Goal: Transaction & Acquisition: Book appointment/travel/reservation

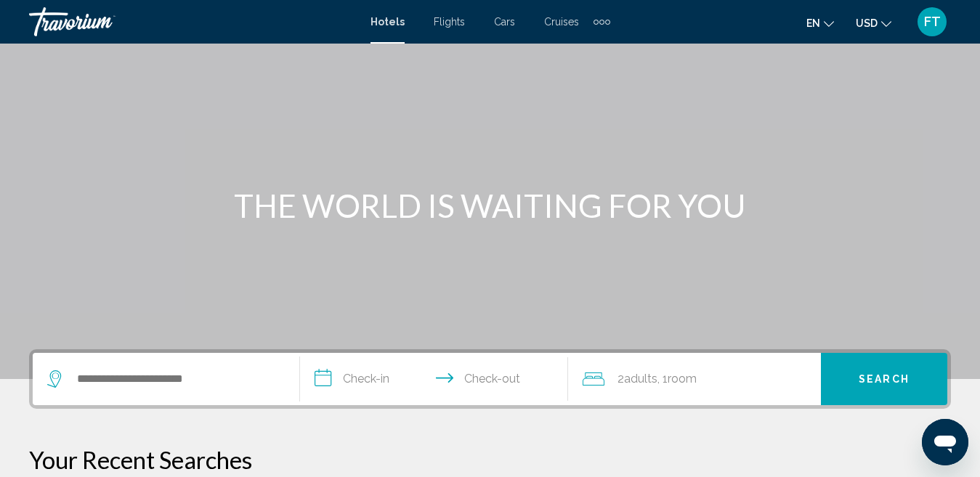
scroll to position [145, 0]
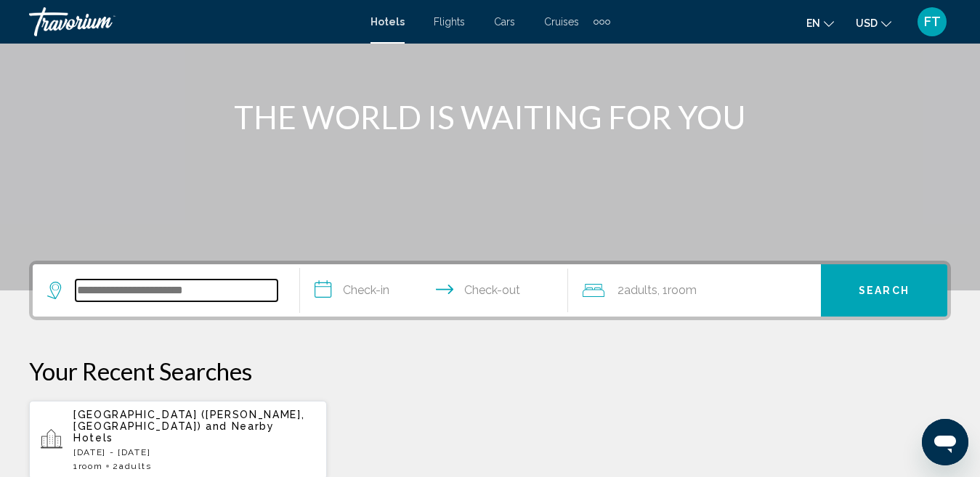
click at [128, 288] on input "Search widget" at bounding box center [177, 291] width 202 height 22
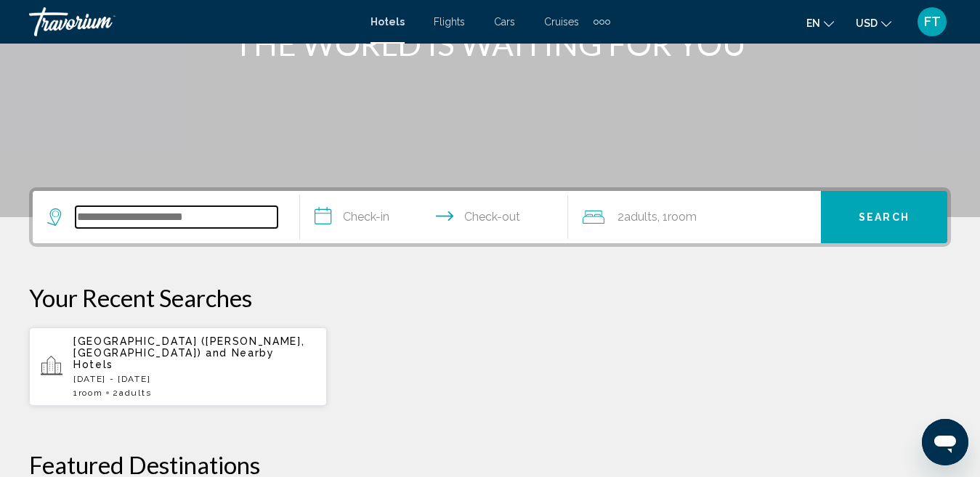
scroll to position [318, 0]
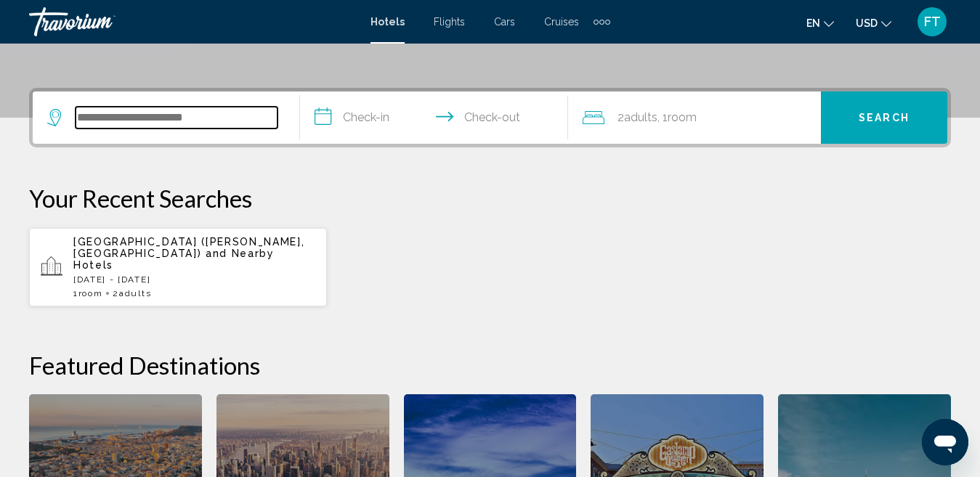
drag, startPoint x: 128, startPoint y: 288, endPoint x: 77, endPoint y: 119, distance: 176.1
click at [77, 119] on input "Search widget" at bounding box center [177, 118] width 202 height 22
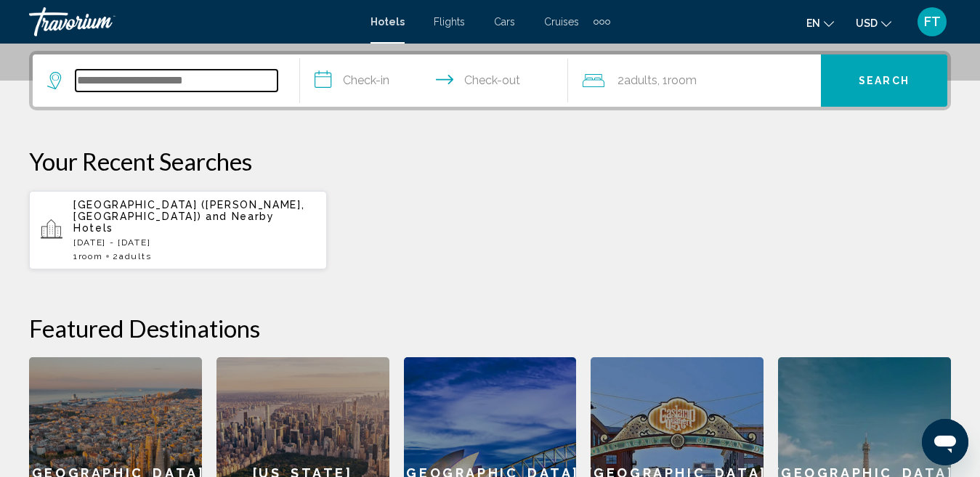
scroll to position [359, 0]
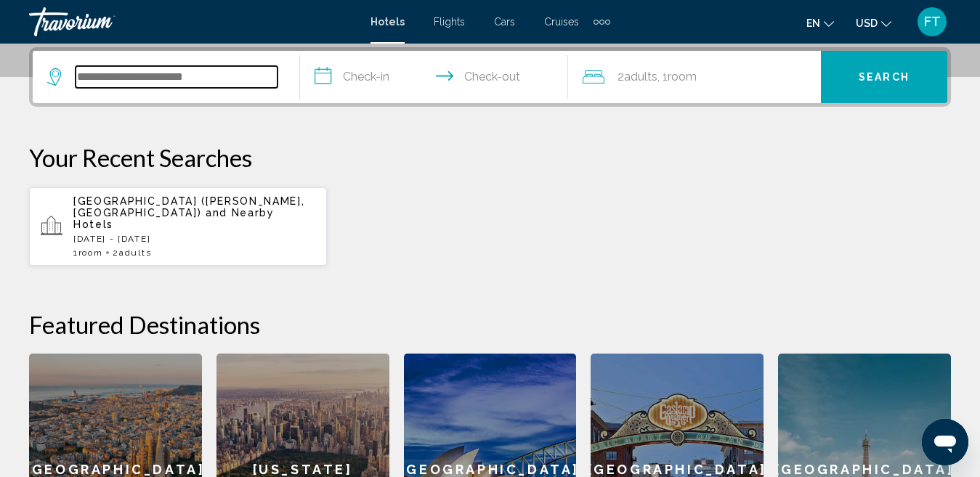
paste input "**********"
type input "**********"
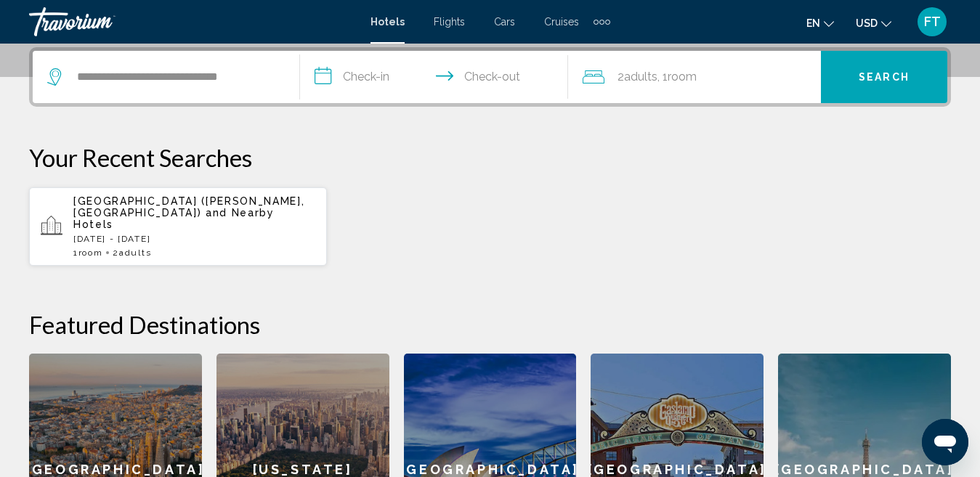
click at [370, 198] on div "[GEOGRAPHIC_DATA] ([PERSON_NAME], [GEOGRAPHIC_DATA]) and Nearby Hotels [DATE] -…" at bounding box center [490, 227] width 922 height 80
click at [265, 78] on input "**********" at bounding box center [177, 77] width 202 height 22
click at [363, 73] on input "**********" at bounding box center [436, 79] width 273 height 57
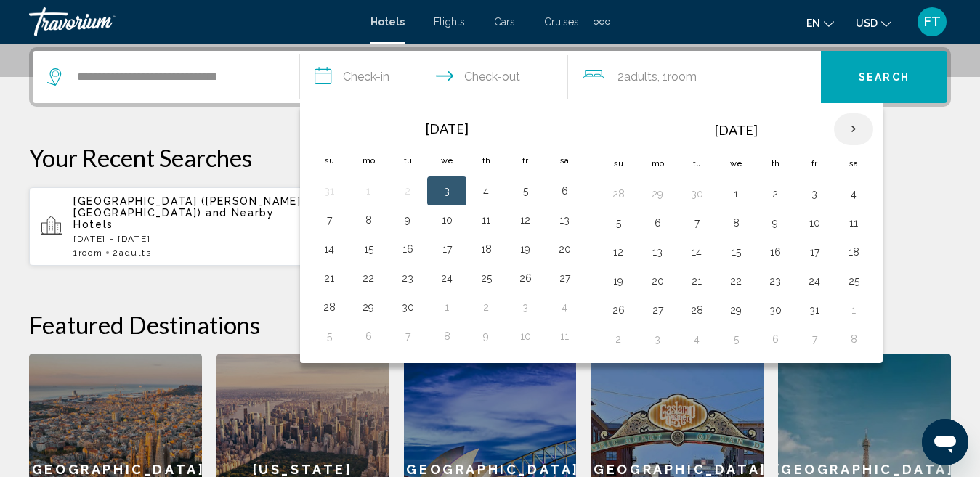
click at [853, 127] on th "Next month" at bounding box center [853, 129] width 39 height 32
drag, startPoint x: 621, startPoint y: 308, endPoint x: 650, endPoint y: 296, distance: 32.3
click at [620, 308] on button "25" at bounding box center [618, 310] width 23 height 20
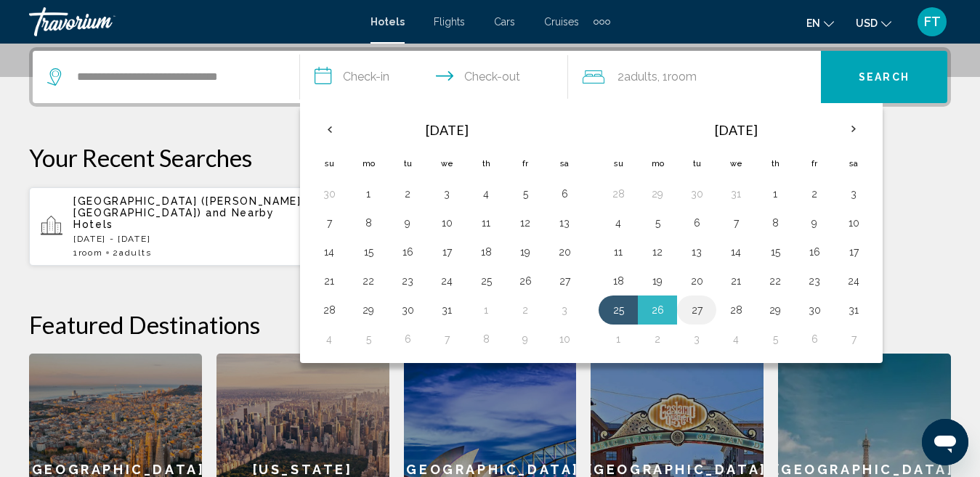
click at [698, 307] on button "27" at bounding box center [696, 310] width 23 height 20
type input "**********"
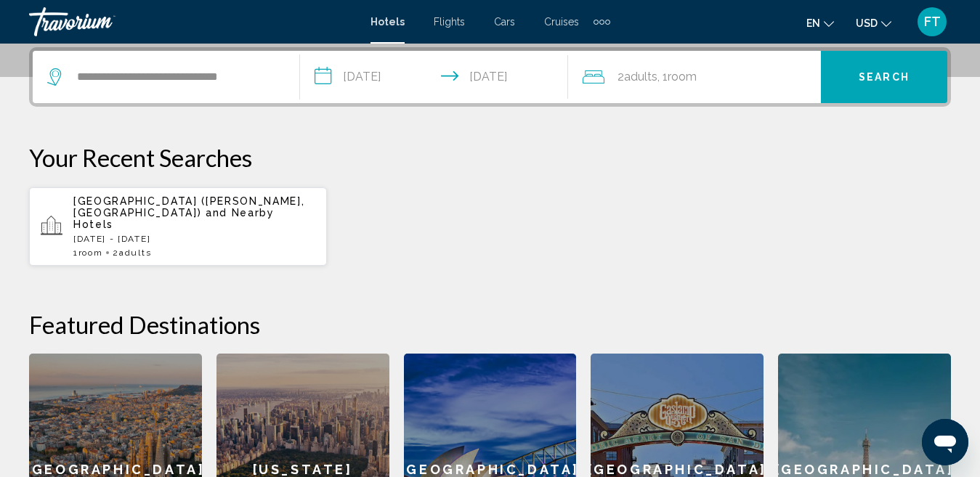
click at [886, 73] on span "Search" at bounding box center [884, 78] width 51 height 12
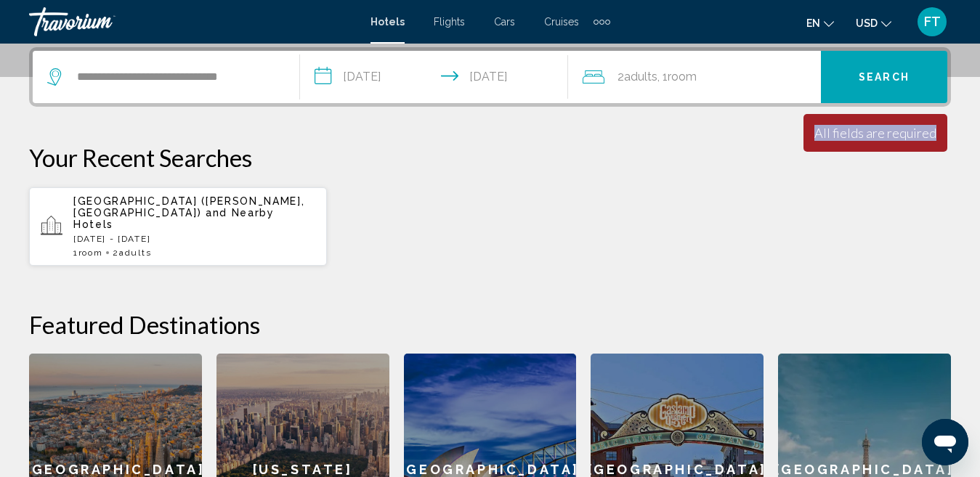
drag, startPoint x: 820, startPoint y: 132, endPoint x: 938, endPoint y: 139, distance: 118.7
click at [938, 139] on div "Minimum length of stay is 1 day All fields are required Children ages are requi…" at bounding box center [876, 133] width 144 height 38
copy div "All fields are required"
click at [127, 202] on span "[GEOGRAPHIC_DATA] ([PERSON_NAME], [GEOGRAPHIC_DATA])" at bounding box center [188, 207] width 231 height 23
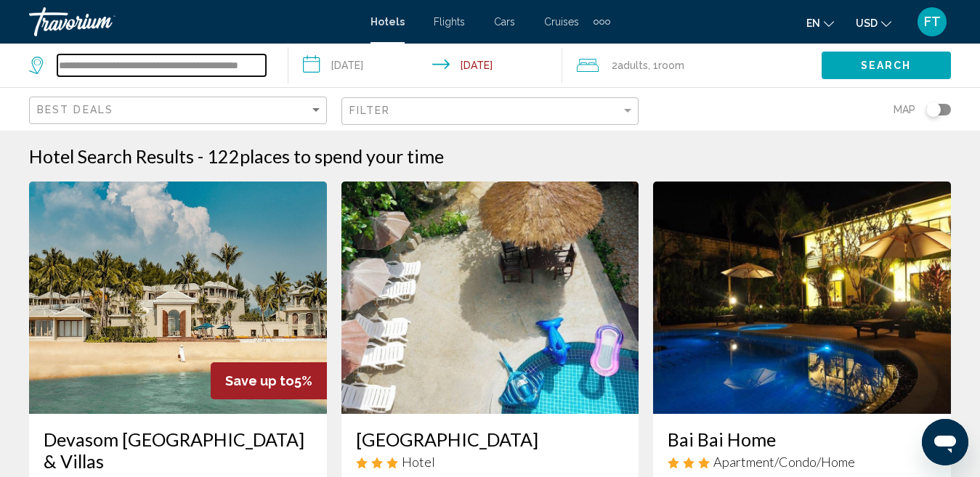
click at [265, 63] on input "**********" at bounding box center [161, 66] width 209 height 22
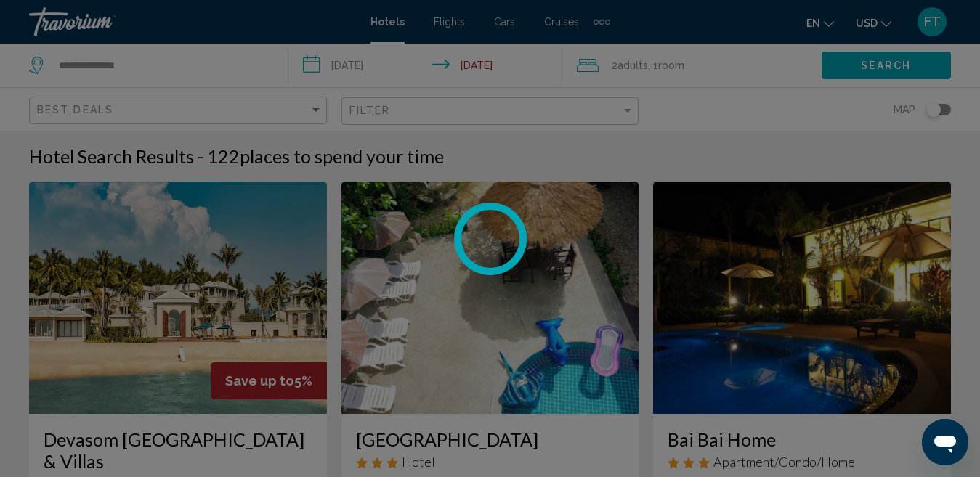
click at [203, 58] on div at bounding box center [490, 238] width 980 height 477
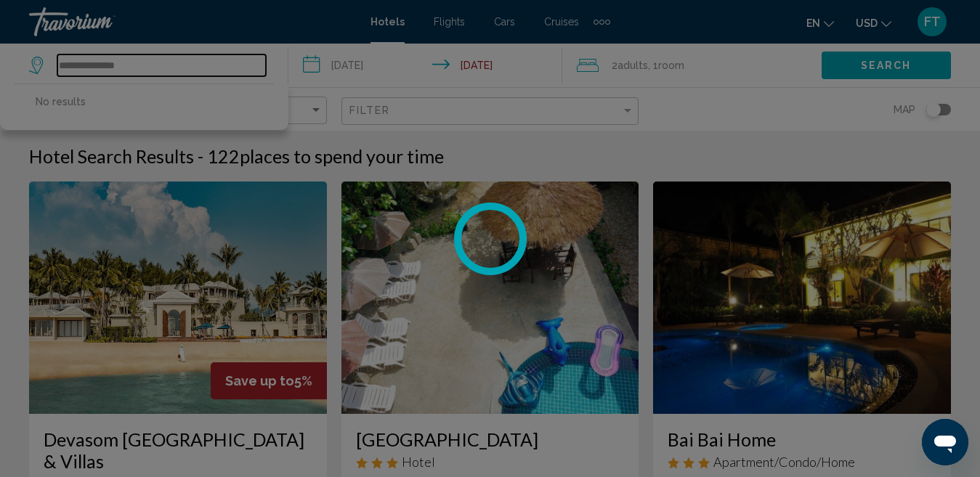
click at [161, 58] on input "**********" at bounding box center [161, 66] width 209 height 22
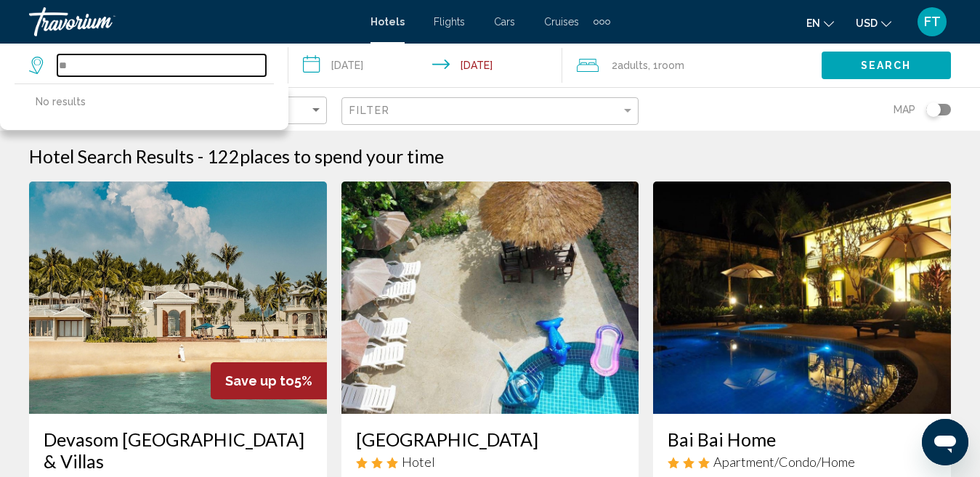
type input "*"
paste input "**********"
type input "**********"
drag, startPoint x: 171, startPoint y: 68, endPoint x: 47, endPoint y: 70, distance: 123.6
click at [47, 70] on div "**********" at bounding box center [147, 66] width 237 height 22
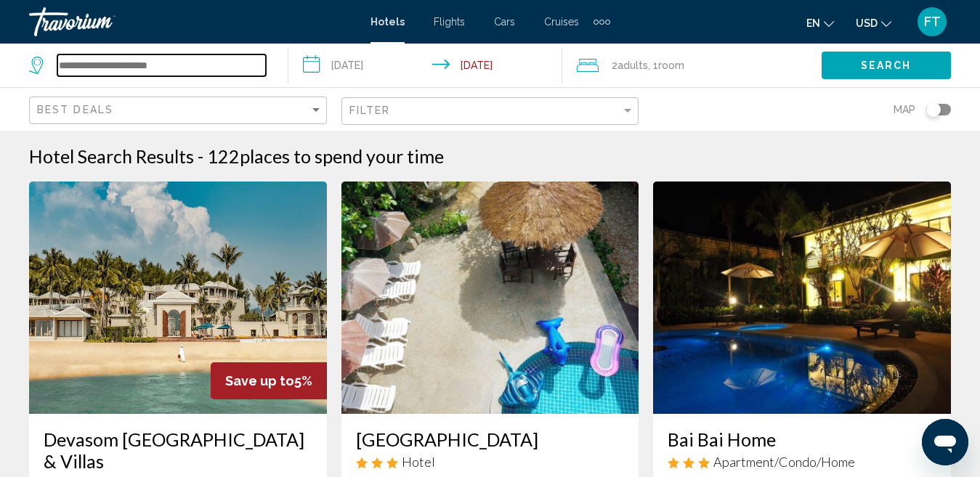
paste input "**********"
type input "**********"
click at [391, 65] on input "**********" at bounding box center [429, 68] width 280 height 48
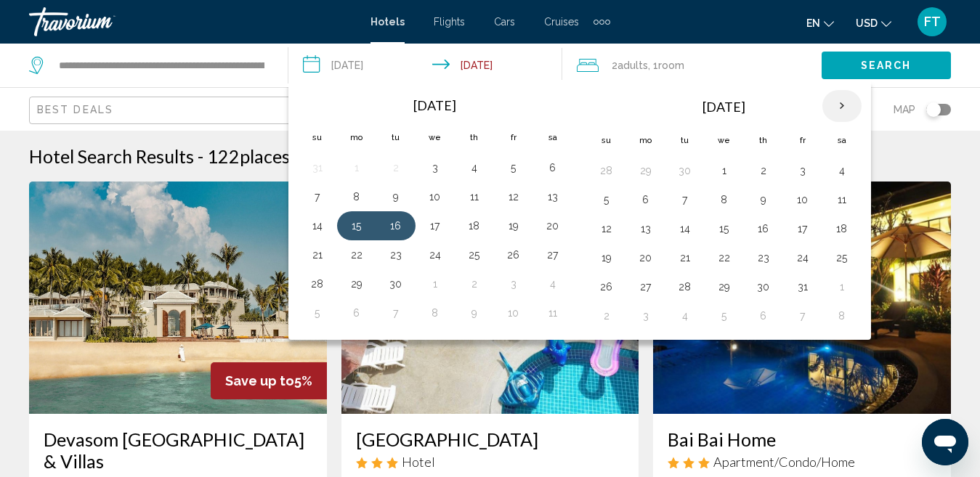
click at [840, 105] on th "Next month" at bounding box center [842, 106] width 39 height 32
click at [840, 104] on th "Next month" at bounding box center [842, 106] width 39 height 32
drag, startPoint x: 606, startPoint y: 286, endPoint x: 680, endPoint y: 287, distance: 74.1
click at [607, 286] on button "25" at bounding box center [606, 287] width 23 height 20
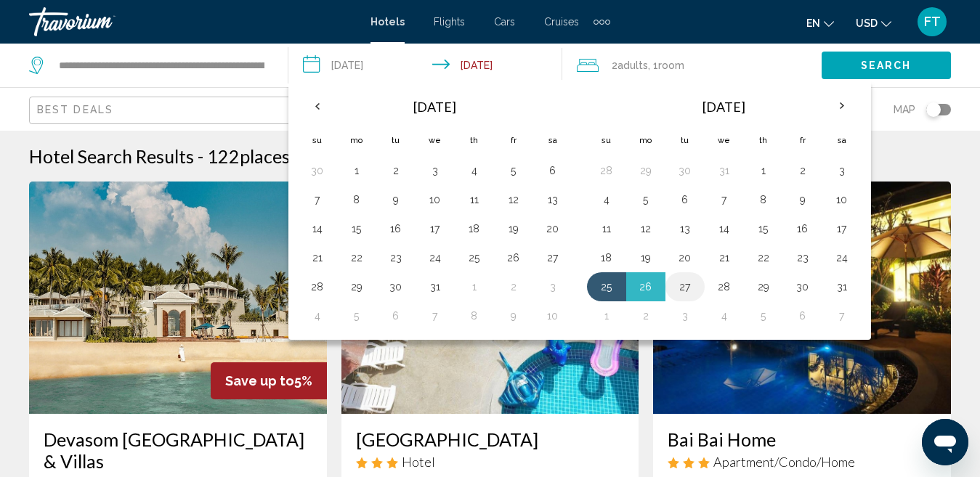
click at [685, 285] on button "27" at bounding box center [685, 287] width 23 height 20
type input "**********"
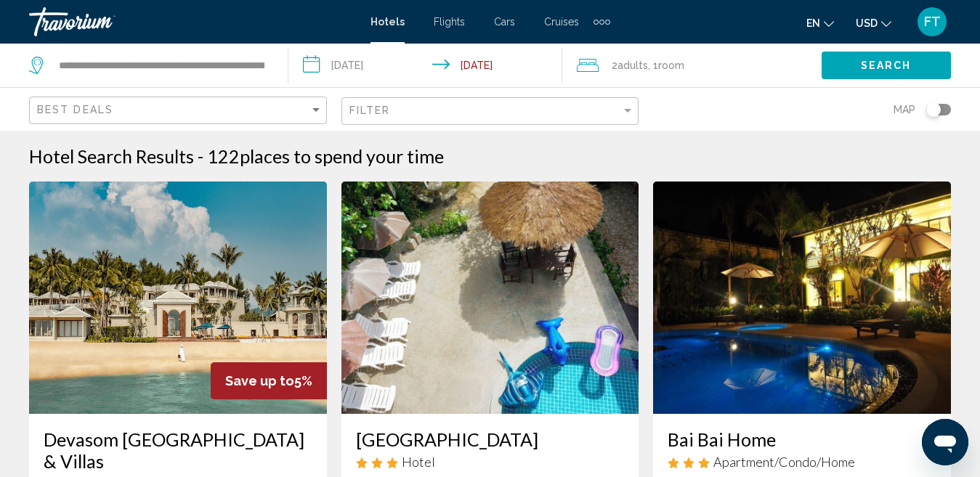
click at [874, 61] on span "Search" at bounding box center [886, 66] width 51 height 12
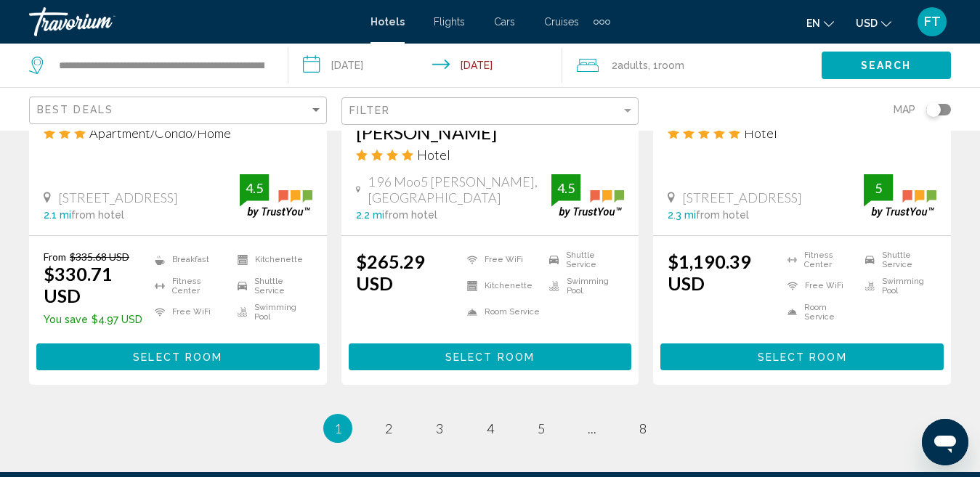
scroll to position [2035, 0]
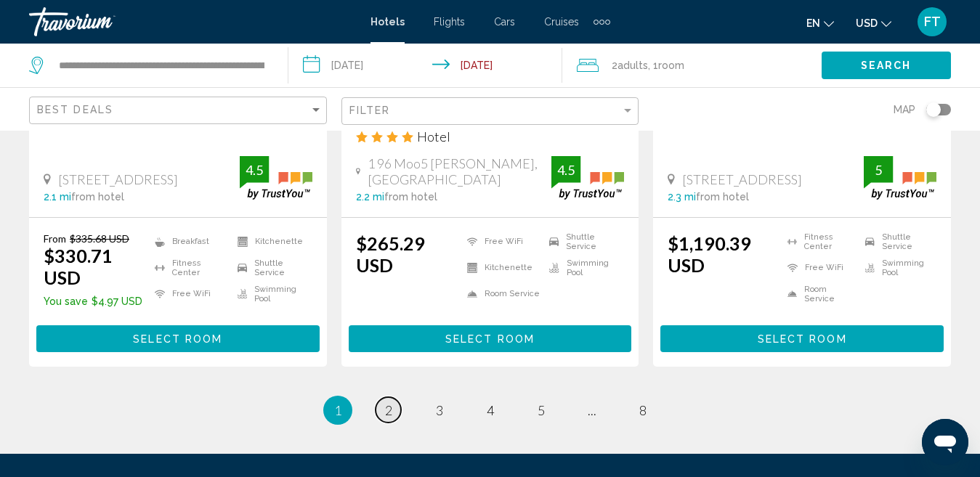
click at [387, 403] on span "2" at bounding box center [388, 411] width 7 height 16
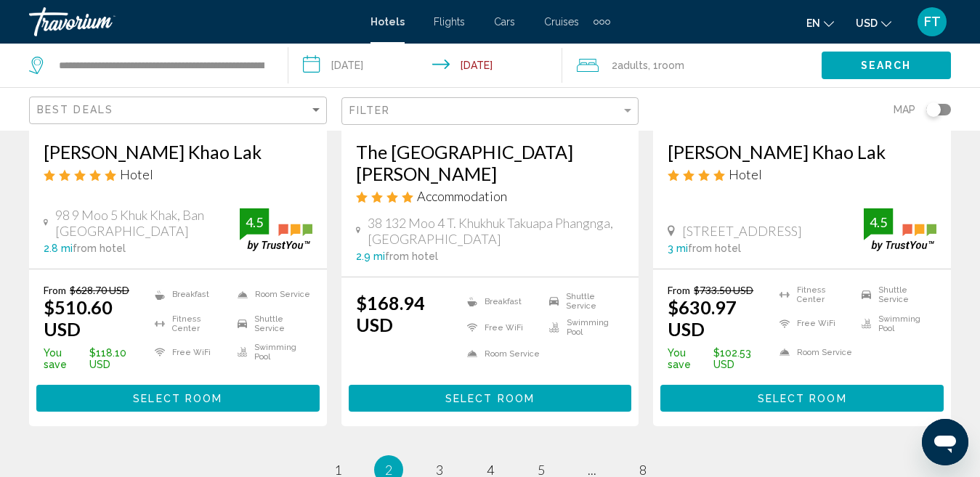
scroll to position [2035, 0]
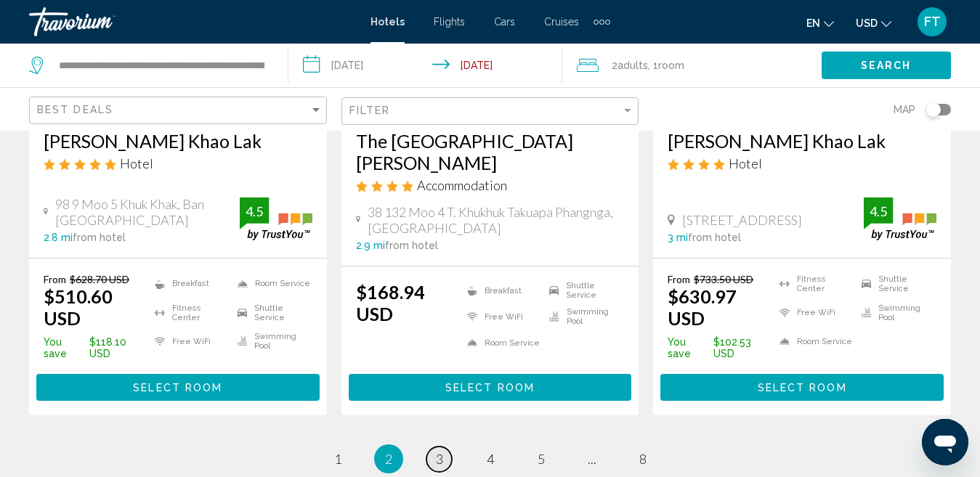
click at [443, 451] on span "3" at bounding box center [439, 459] width 7 height 16
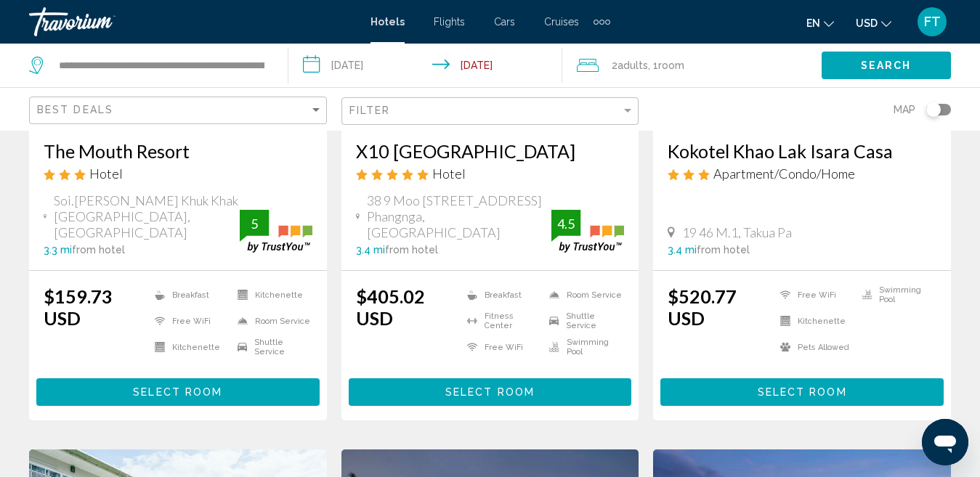
scroll to position [799, 0]
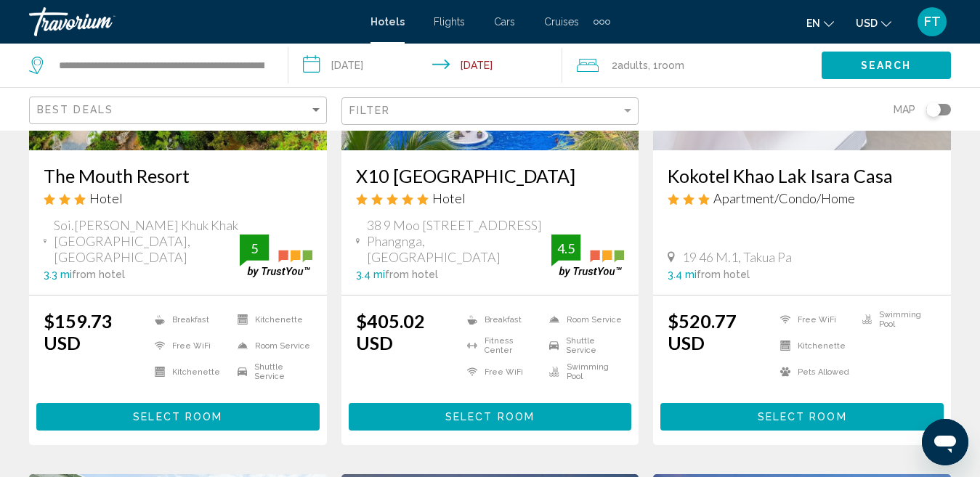
click at [491, 412] on span "Select Room" at bounding box center [490, 418] width 89 height 12
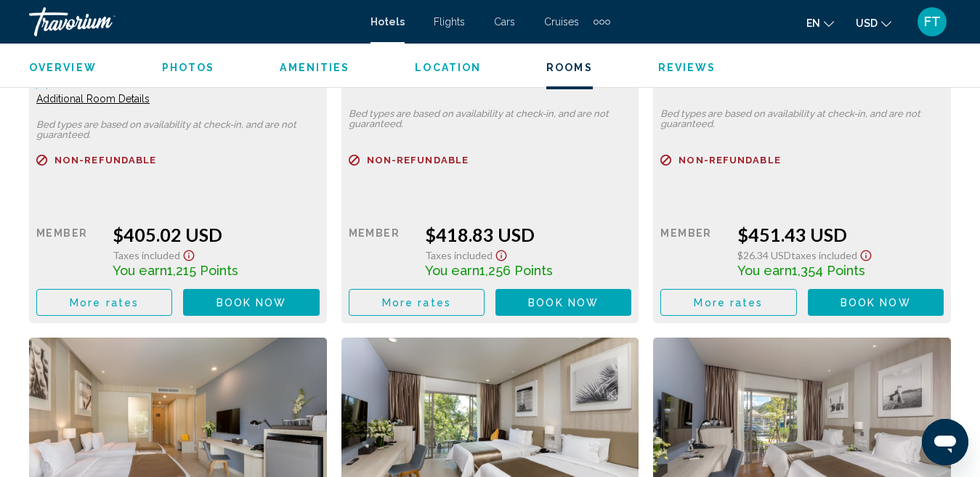
scroll to position [2475, 0]
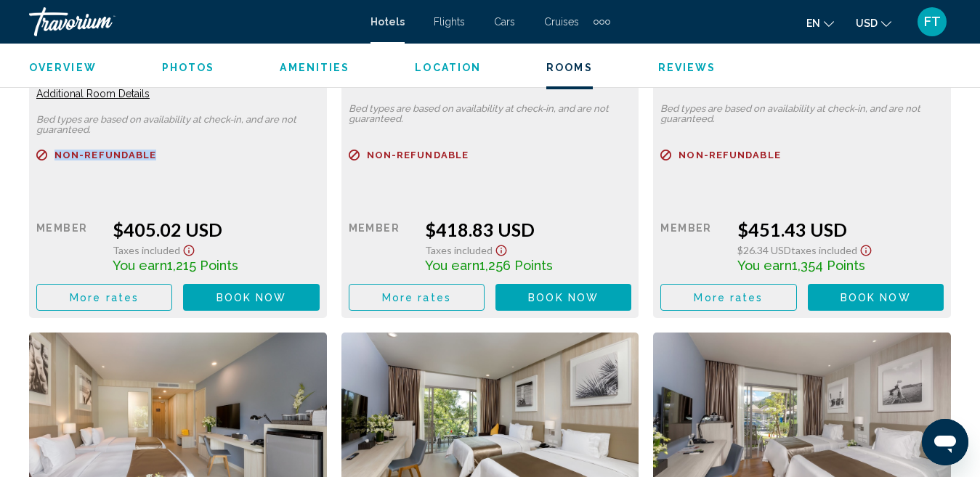
drag, startPoint x: 157, startPoint y: 154, endPoint x: 54, endPoint y: 148, distance: 103.4
click at [54, 148] on div "Wing Deluxe Family Room with Double or Twin Bed Accommodation Only Additional R…" at bounding box center [178, 168] width 298 height 299
copy span "Non-refundable"
click at [206, 166] on div "Non-refundable" at bounding box center [177, 164] width 283 height 28
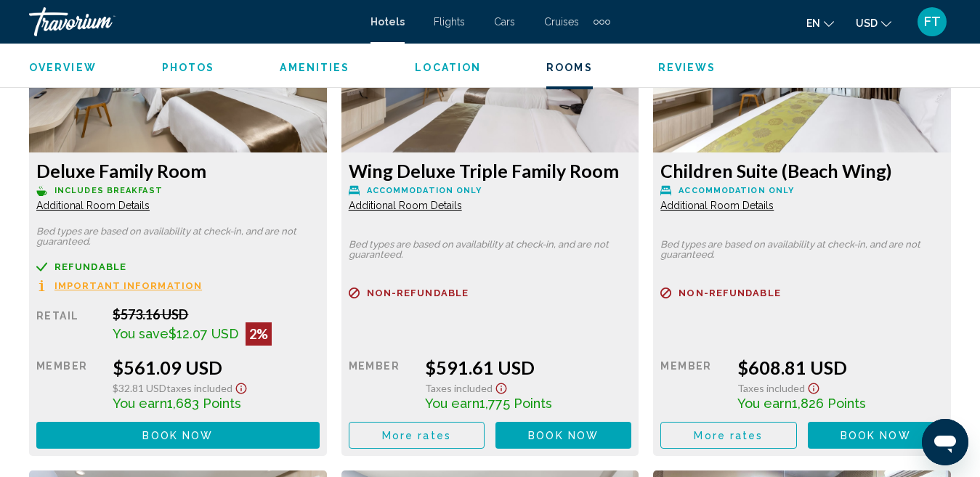
scroll to position [3348, 0]
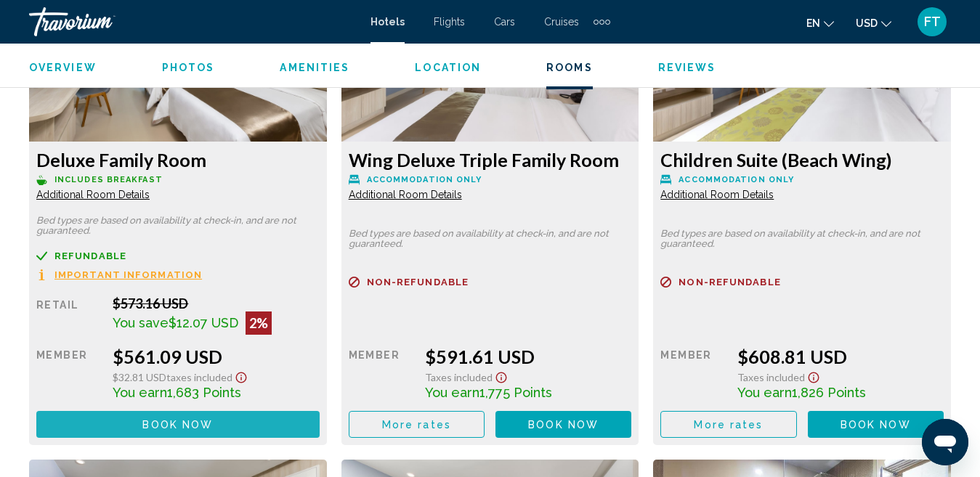
click at [139, 420] on button "Book now No longer available" at bounding box center [177, 424] width 283 height 27
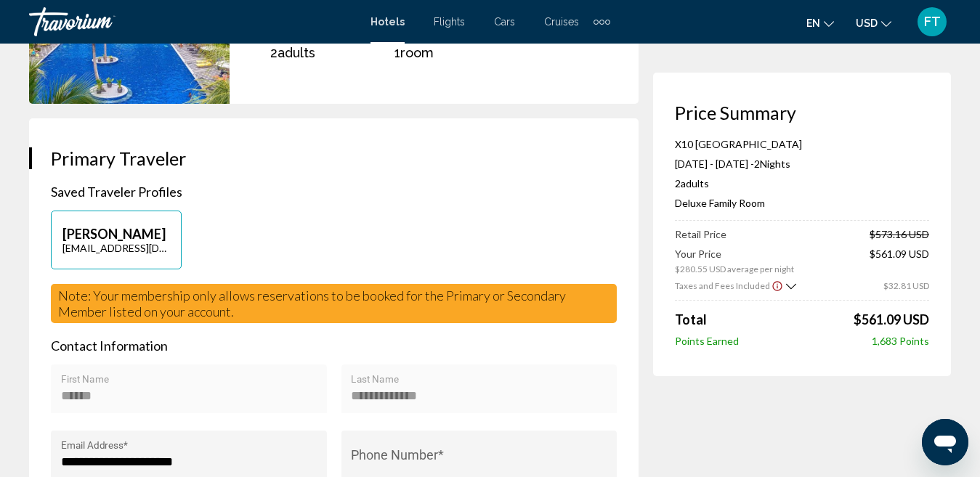
scroll to position [218, 0]
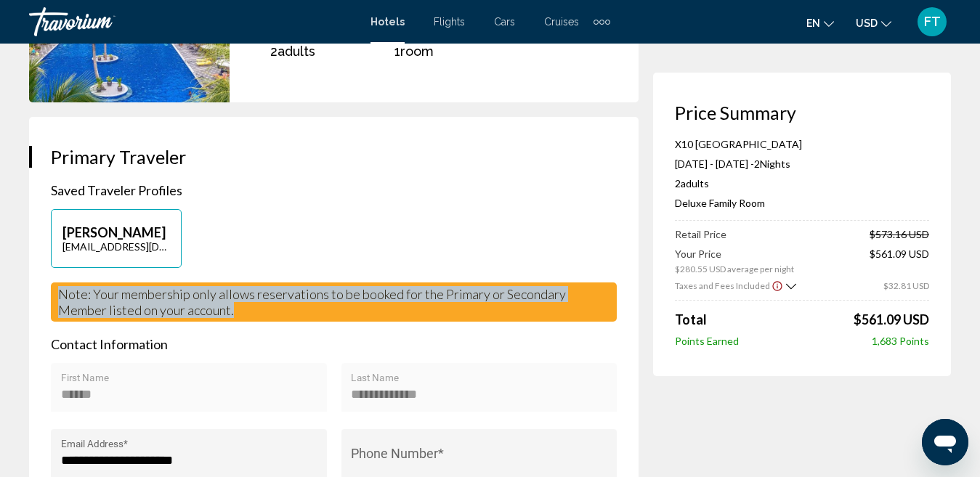
drag, startPoint x: 52, startPoint y: 307, endPoint x: 254, endPoint y: 326, distance: 202.2
click at [254, 322] on div "Note: Your membership only allows reservations to be booked for the Primary or …" at bounding box center [334, 302] width 566 height 39
copy span "Note: Your membership only allows reservations to be booked for the Primary or …"
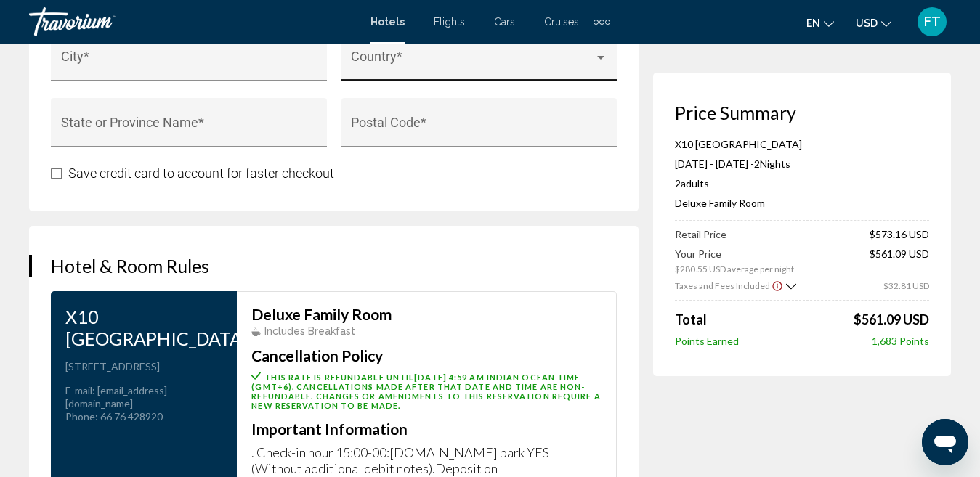
scroll to position [1744, 0]
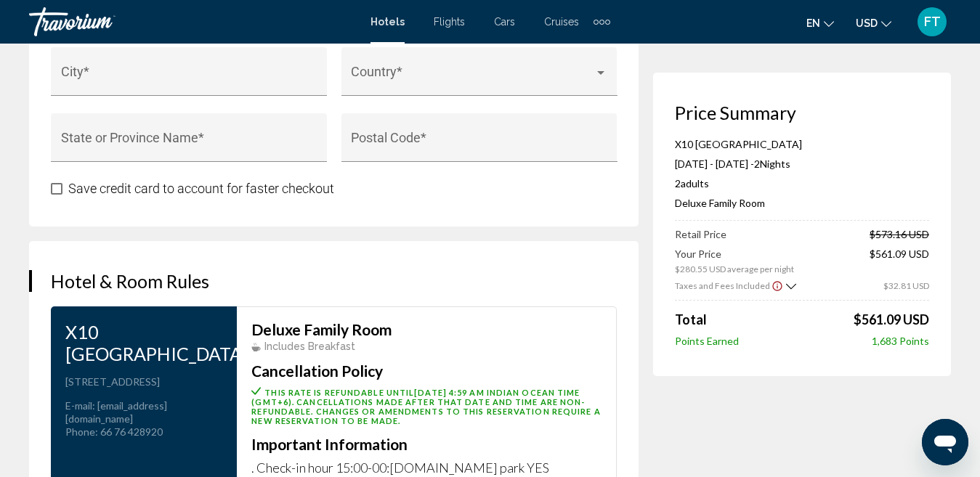
scroll to position [150, 0]
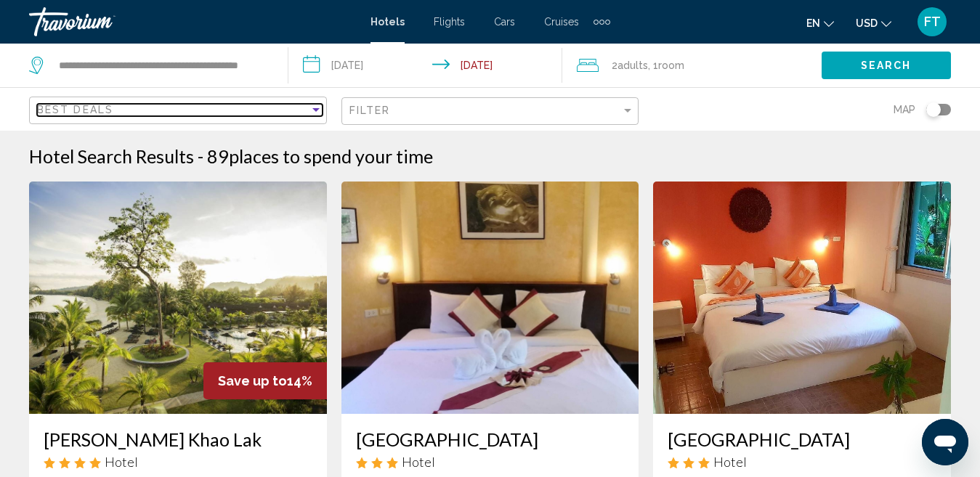
click at [188, 104] on div "Best Deals" at bounding box center [173, 110] width 273 height 12
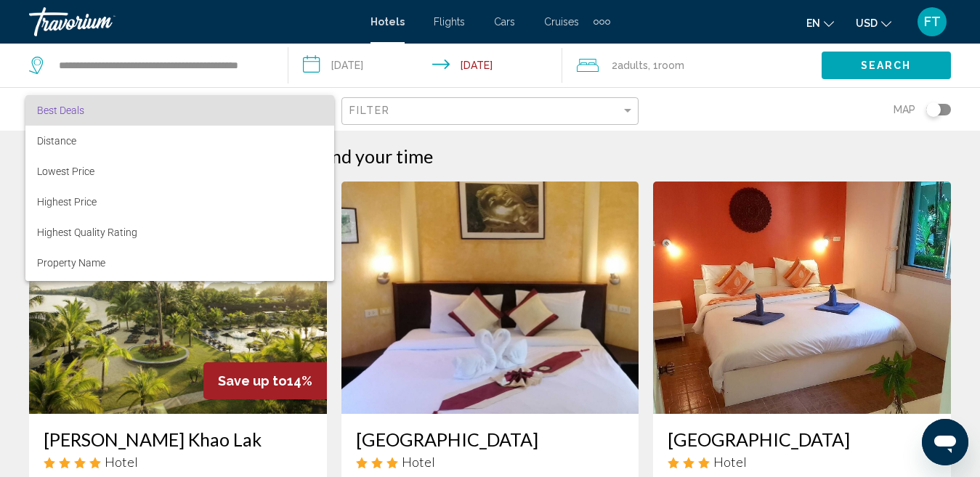
click at [625, 107] on div at bounding box center [490, 238] width 980 height 477
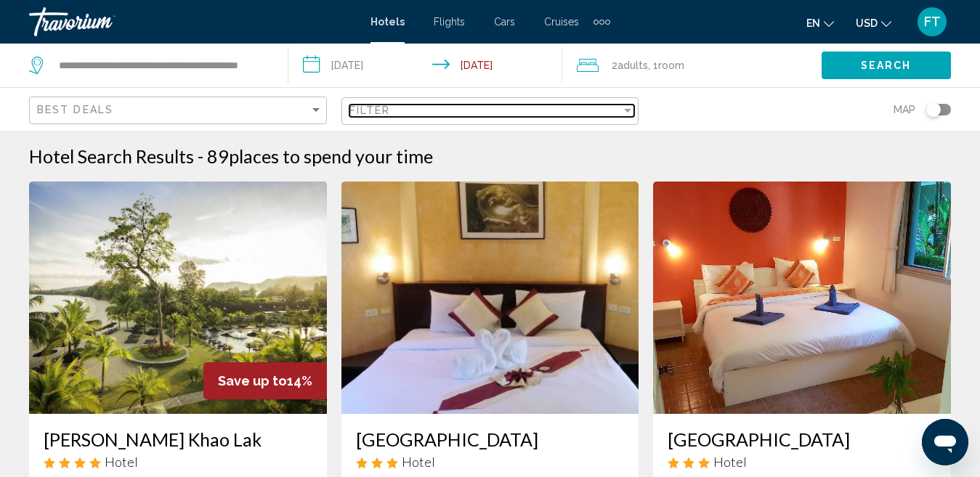
click at [607, 112] on div "Filter" at bounding box center [486, 111] width 273 height 12
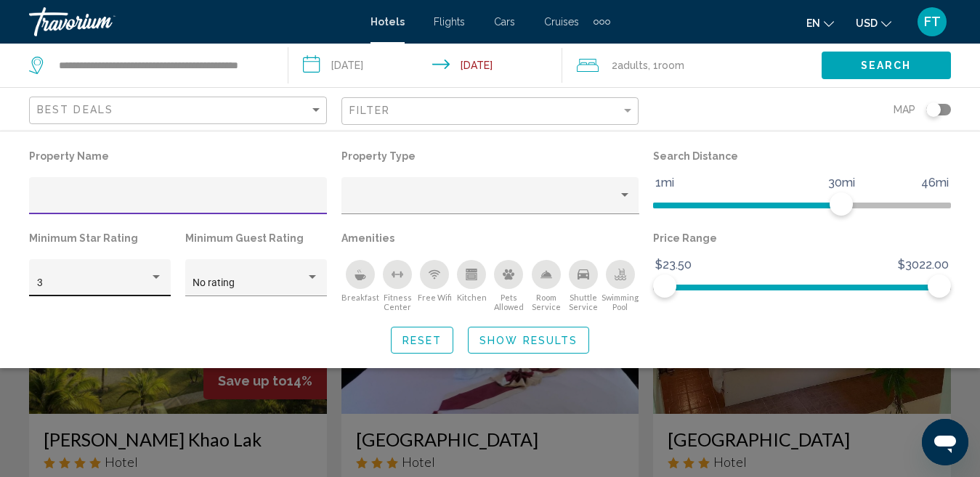
type input "**********"
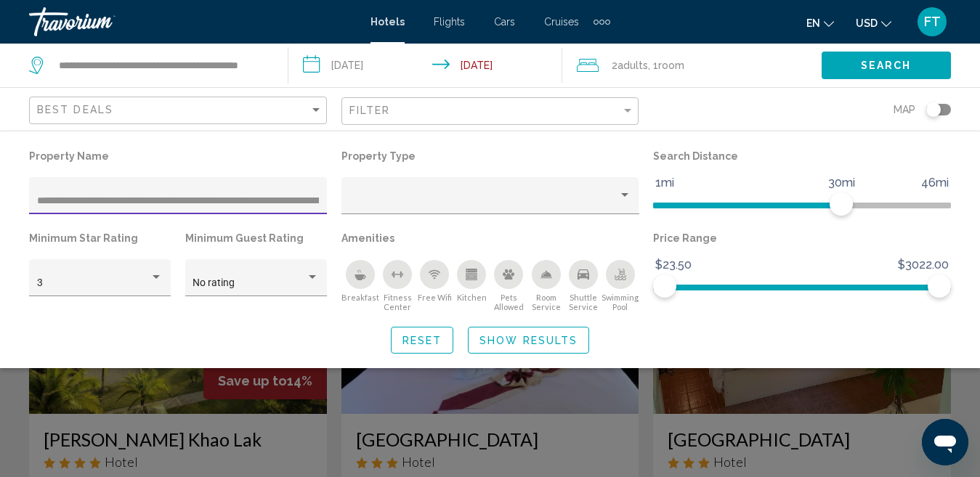
drag, startPoint x: 319, startPoint y: 206, endPoint x: 0, endPoint y: 199, distance: 319.1
click at [0, 199] on div "**********" at bounding box center [490, 250] width 980 height 208
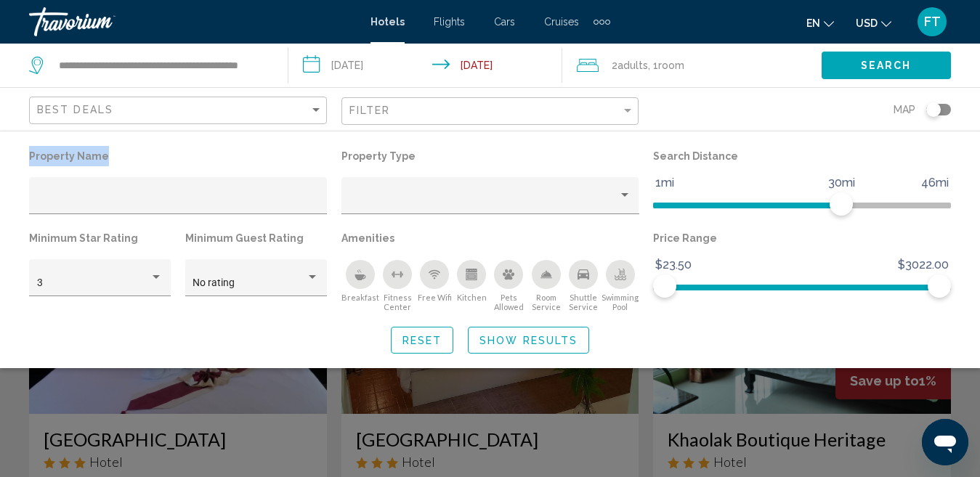
drag, startPoint x: 107, startPoint y: 157, endPoint x: 19, endPoint y: 160, distance: 88.0
click at [19, 160] on div "Property Name Property Type Search Distance 1mi 46mi 30mi Minimum Star Rating 3…" at bounding box center [490, 250] width 980 height 208
copy p "Property Name"
click at [40, 198] on input "Hotel Filters" at bounding box center [178, 202] width 283 height 12
paste input "**********"
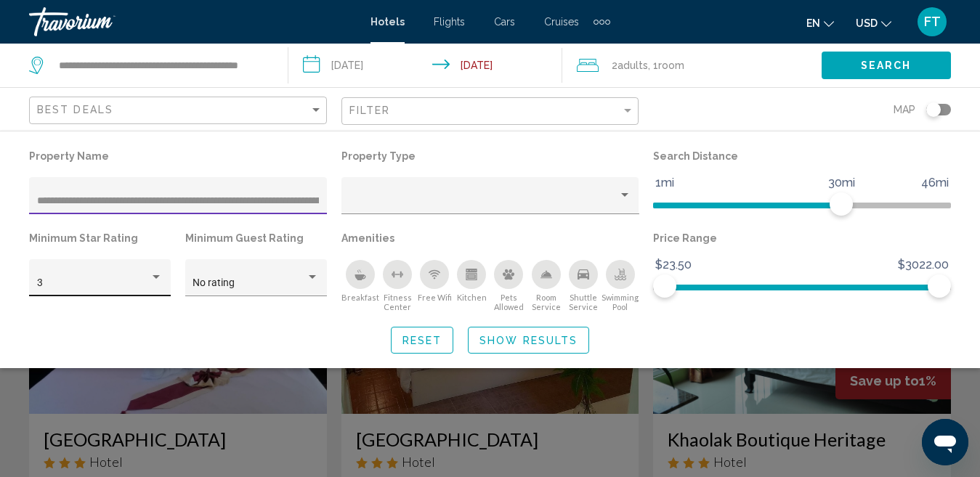
scroll to position [0, 227]
type input "**********"
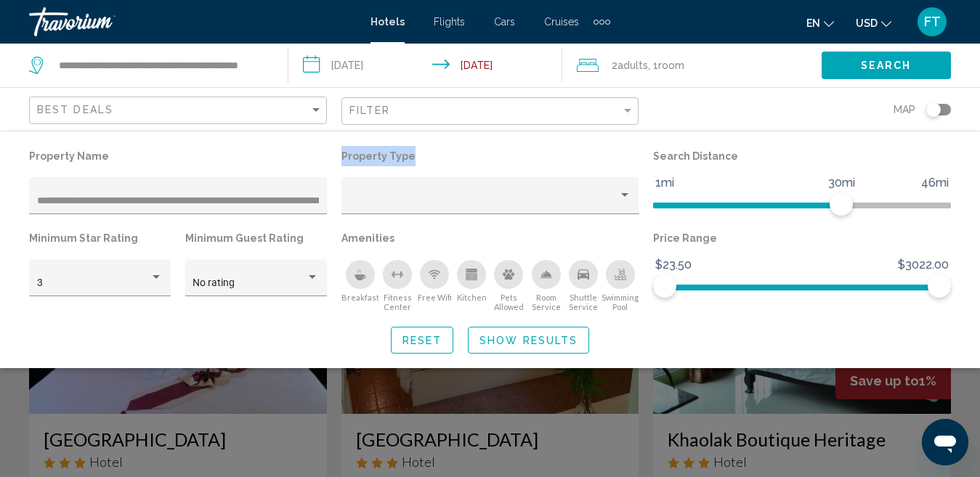
drag, startPoint x: 416, startPoint y: 152, endPoint x: 339, endPoint y: 151, distance: 77.0
click at [339, 151] on div "Property Type" at bounding box center [490, 187] width 313 height 82
copy p "Property Type"
click at [450, 198] on div "Property type" at bounding box center [484, 202] width 270 height 12
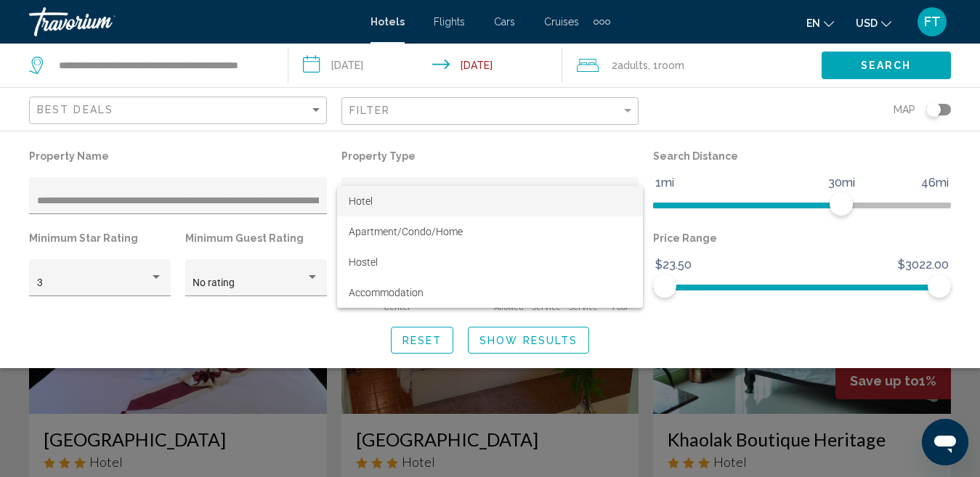
click at [376, 197] on span "Hotel" at bounding box center [490, 201] width 283 height 31
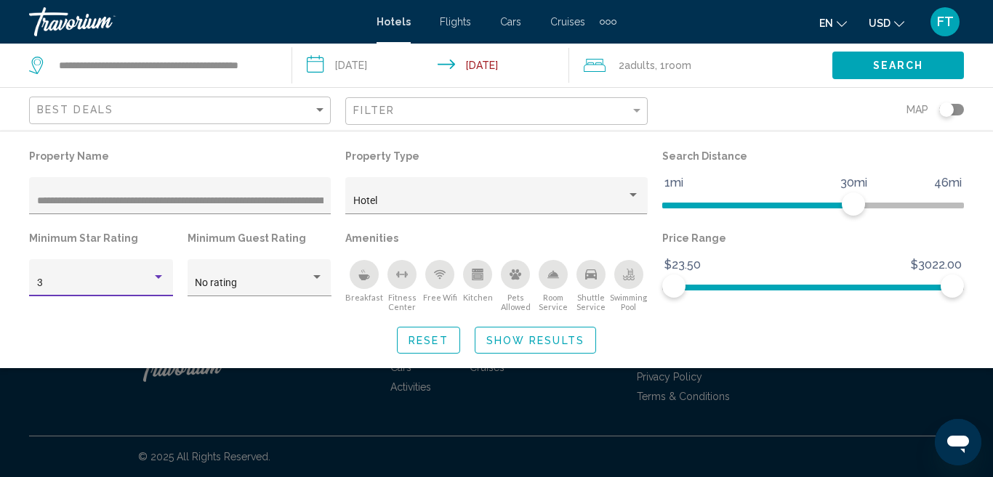
click at [151, 280] on div "3" at bounding box center [95, 284] width 116 height 12
click at [147, 233] on div at bounding box center [496, 238] width 993 height 477
drag, startPoint x: 138, startPoint y: 237, endPoint x: 28, endPoint y: 235, distance: 109.8
click at [28, 235] on div "Minimum Star Rating 3" at bounding box center [101, 269] width 158 height 82
copy p "Minimum Star Rating"
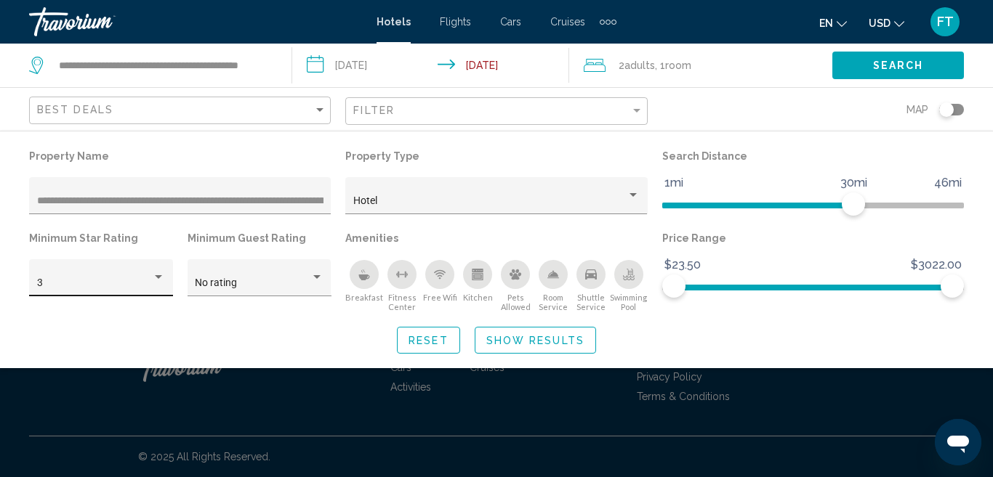
click at [133, 279] on div "3" at bounding box center [95, 284] width 116 height 12
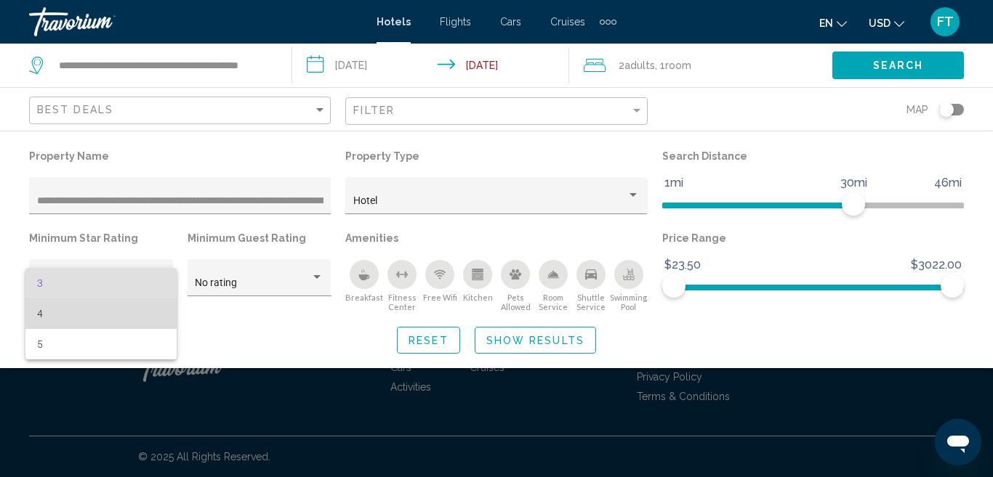
click at [97, 321] on span "4" at bounding box center [101, 314] width 129 height 31
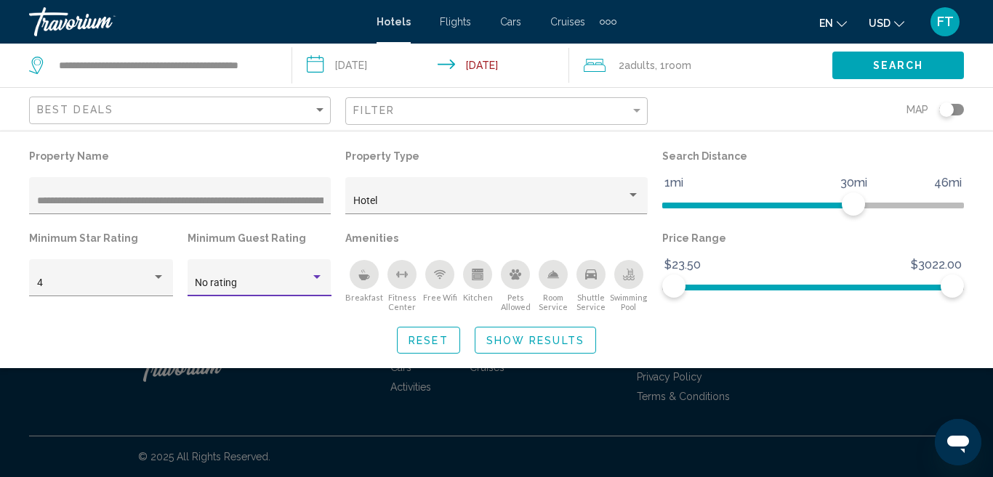
click at [281, 285] on div "No rating" at bounding box center [253, 284] width 116 height 12
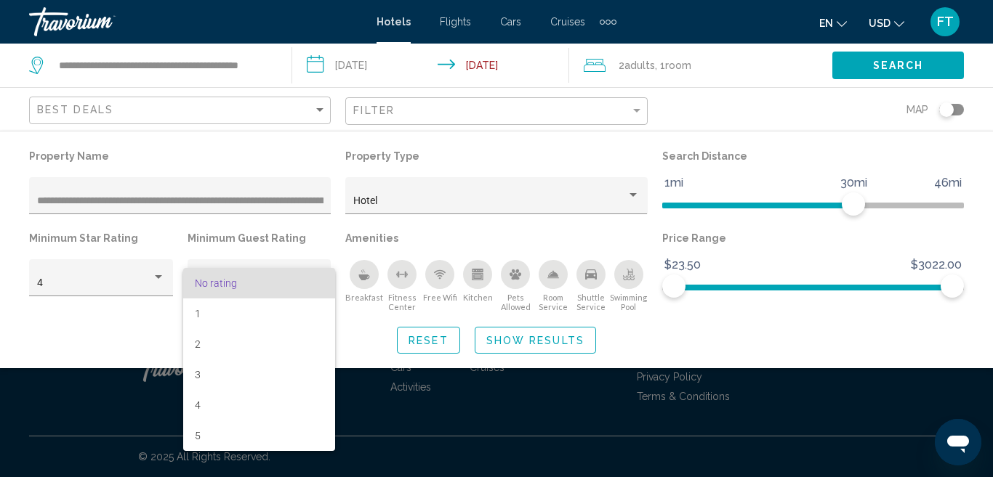
drag, startPoint x: 184, startPoint y: 232, endPoint x: 294, endPoint y: 232, distance: 110.5
click at [294, 232] on div at bounding box center [496, 238] width 993 height 477
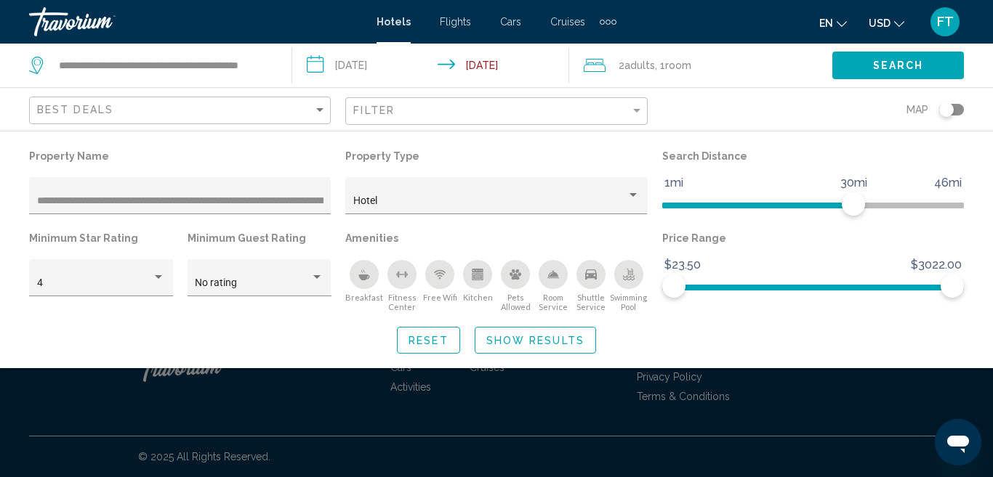
click at [299, 231] on p "Minimum Guest Rating" at bounding box center [260, 238] width 144 height 20
drag, startPoint x: 311, startPoint y: 238, endPoint x: 188, endPoint y: 238, distance: 123.6
click at [188, 238] on p "Minimum Guest Rating" at bounding box center [260, 238] width 144 height 20
copy p "Minimum Guest Rating"
click at [307, 279] on div "No rating" at bounding box center [253, 284] width 116 height 12
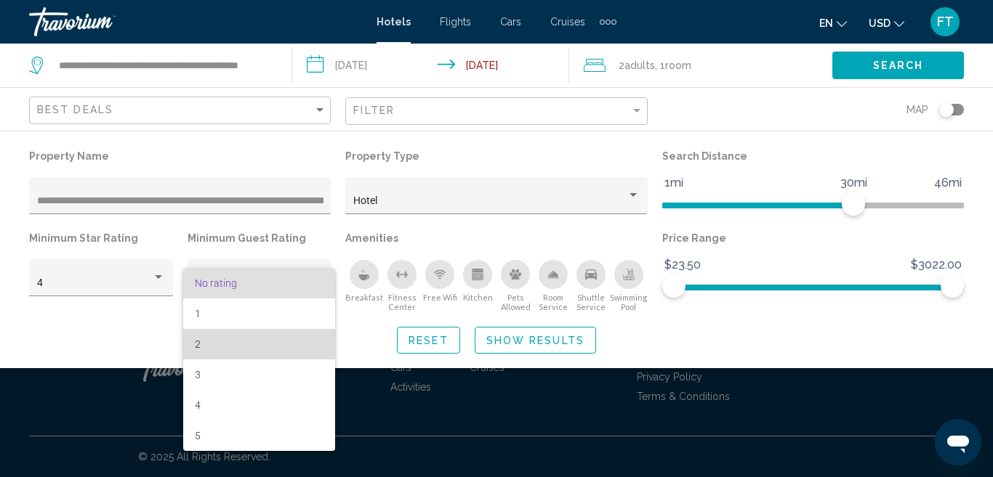
click at [211, 342] on span "2" at bounding box center [259, 344] width 129 height 31
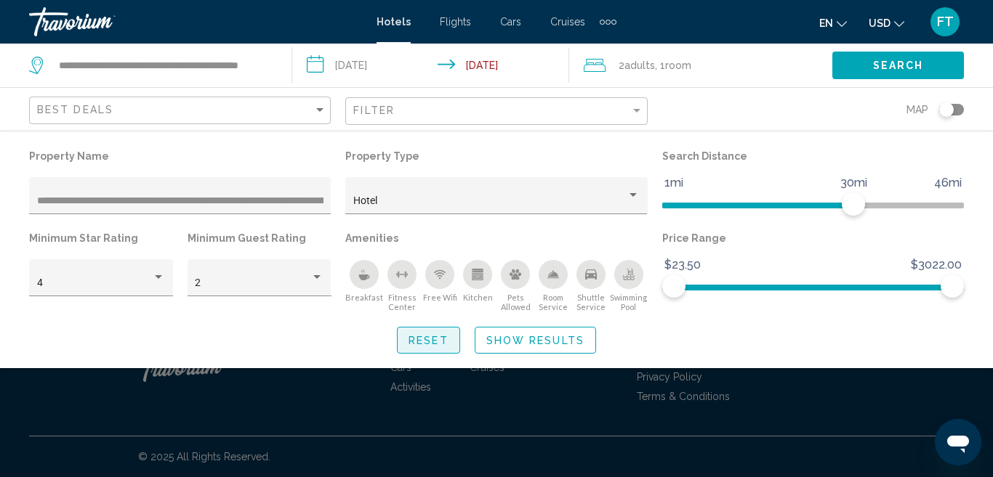
drag, startPoint x: 408, startPoint y: 337, endPoint x: 438, endPoint y: 337, distance: 29.8
click at [438, 337] on span "Reset" at bounding box center [428, 341] width 40 height 12
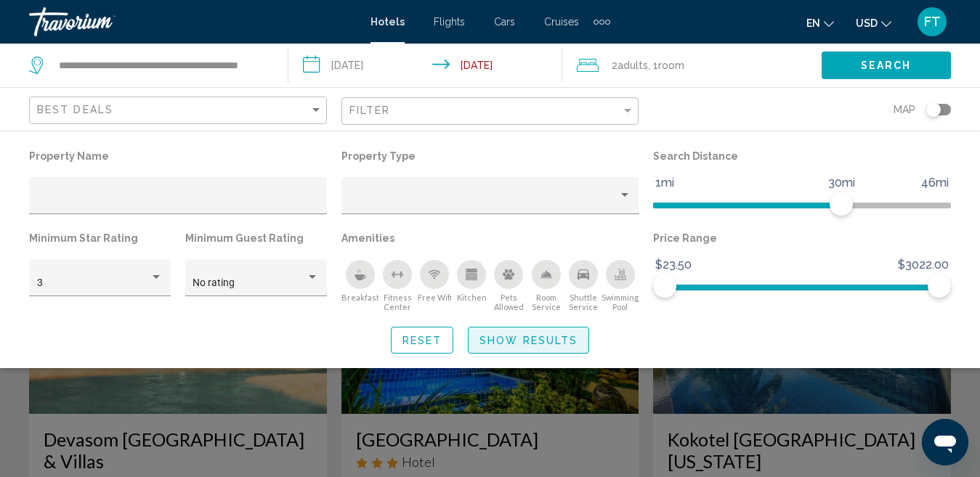
click at [528, 339] on span "Show Results" at bounding box center [529, 341] width 98 height 12
